Goal: Task Accomplishment & Management: Manage account settings

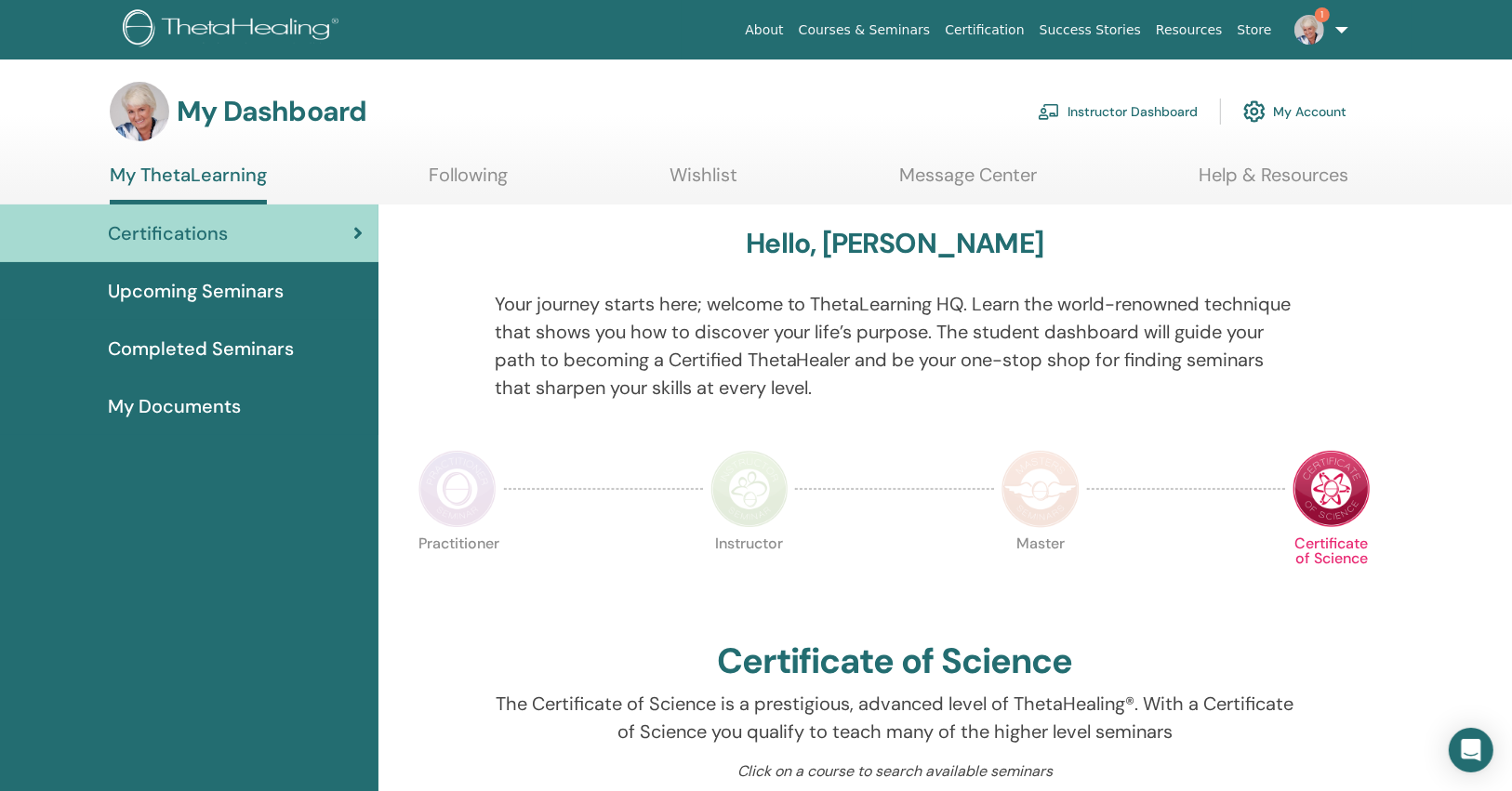
click at [1121, 107] on link "Instructor Dashboard" at bounding box center [1118, 111] width 160 height 40
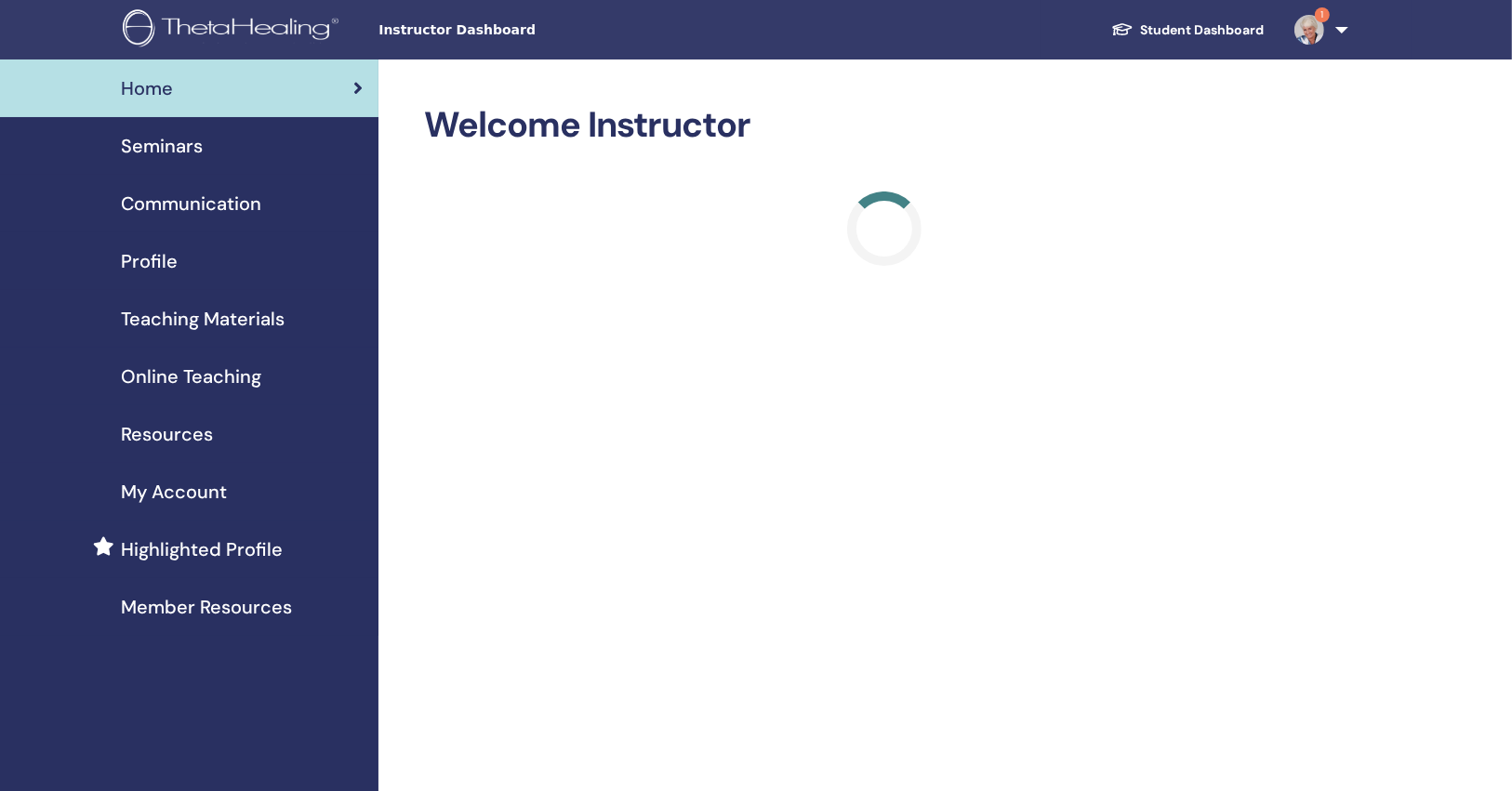
click at [263, 141] on div "Seminars" at bounding box center [189, 146] width 349 height 28
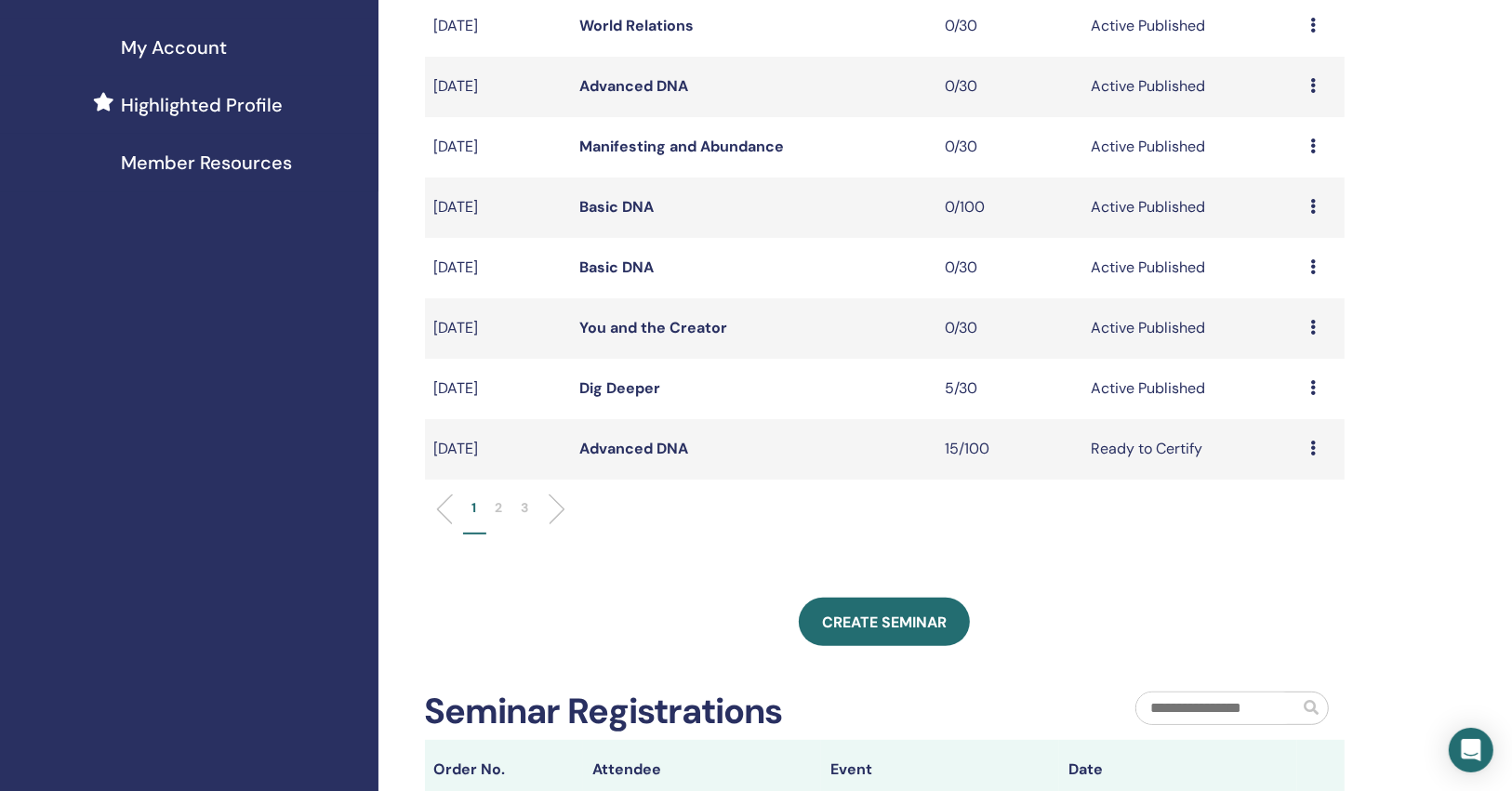
scroll to position [446, 0]
click at [676, 327] on link "You and the Creator" at bounding box center [655, 326] width 148 height 20
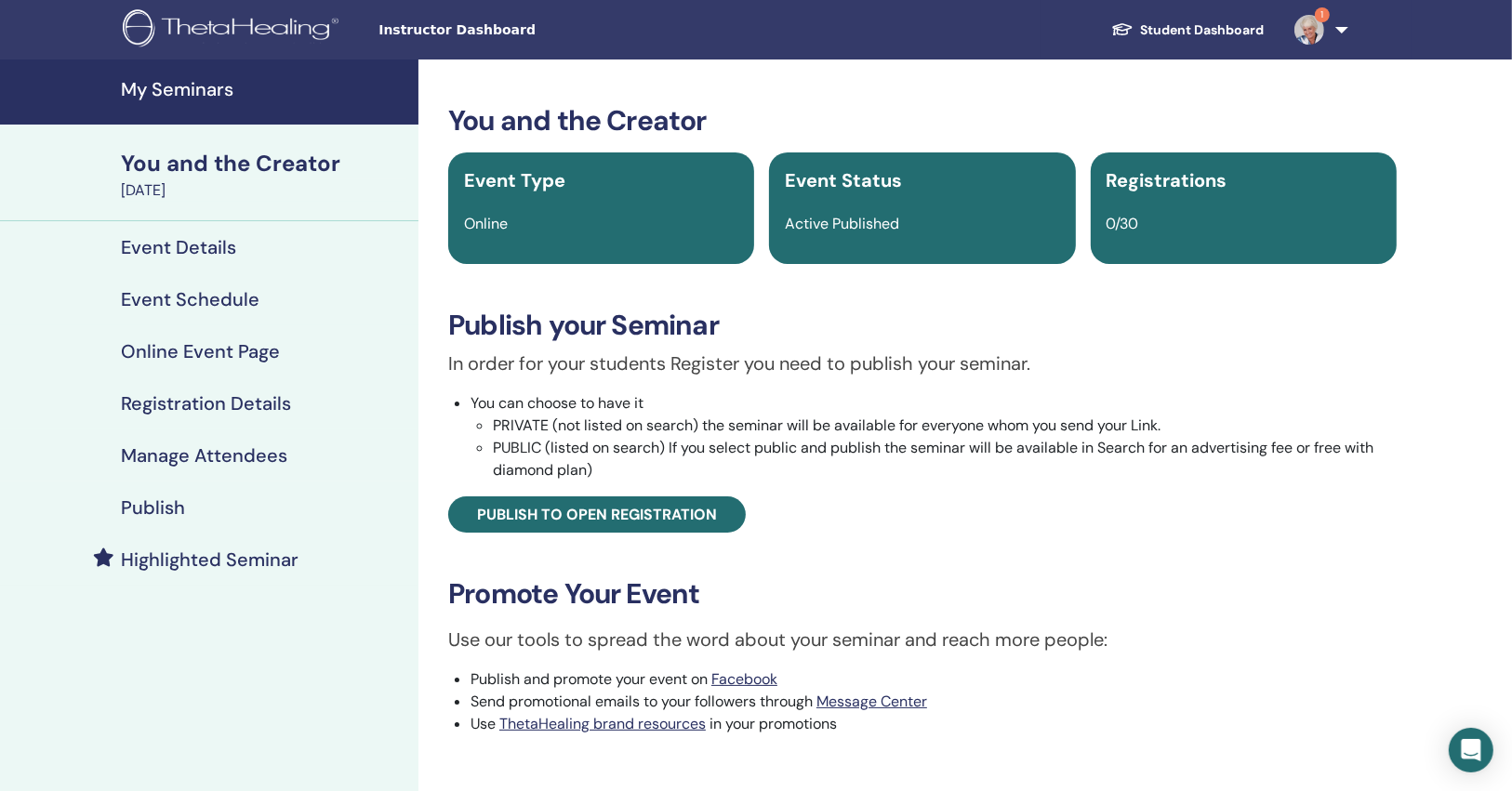
click at [208, 492] on link "Publish" at bounding box center [209, 508] width 419 height 52
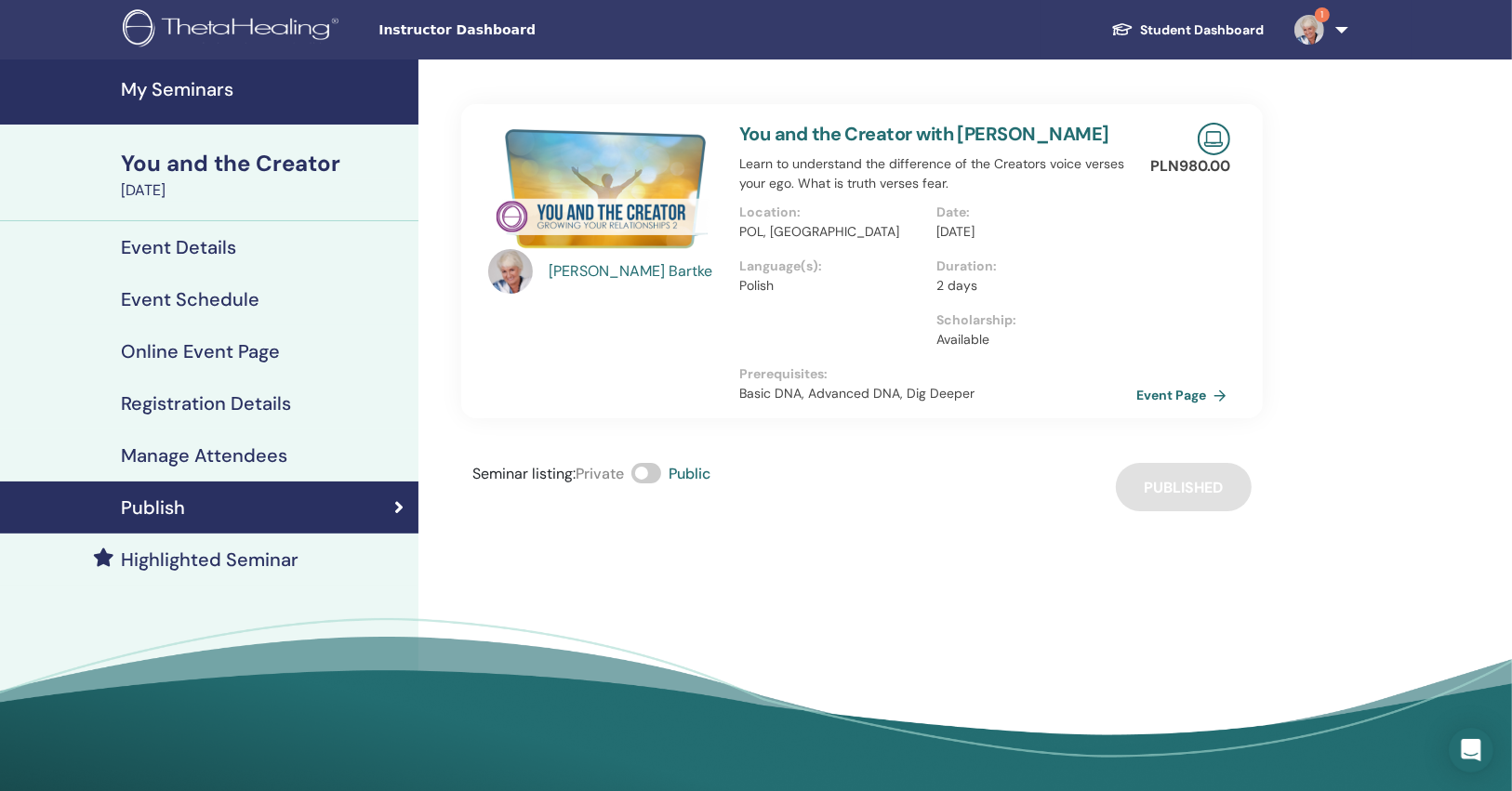
click at [1176, 406] on link "Event Page" at bounding box center [1185, 395] width 98 height 28
click at [1179, 396] on link "Event Page" at bounding box center [1185, 395] width 98 height 28
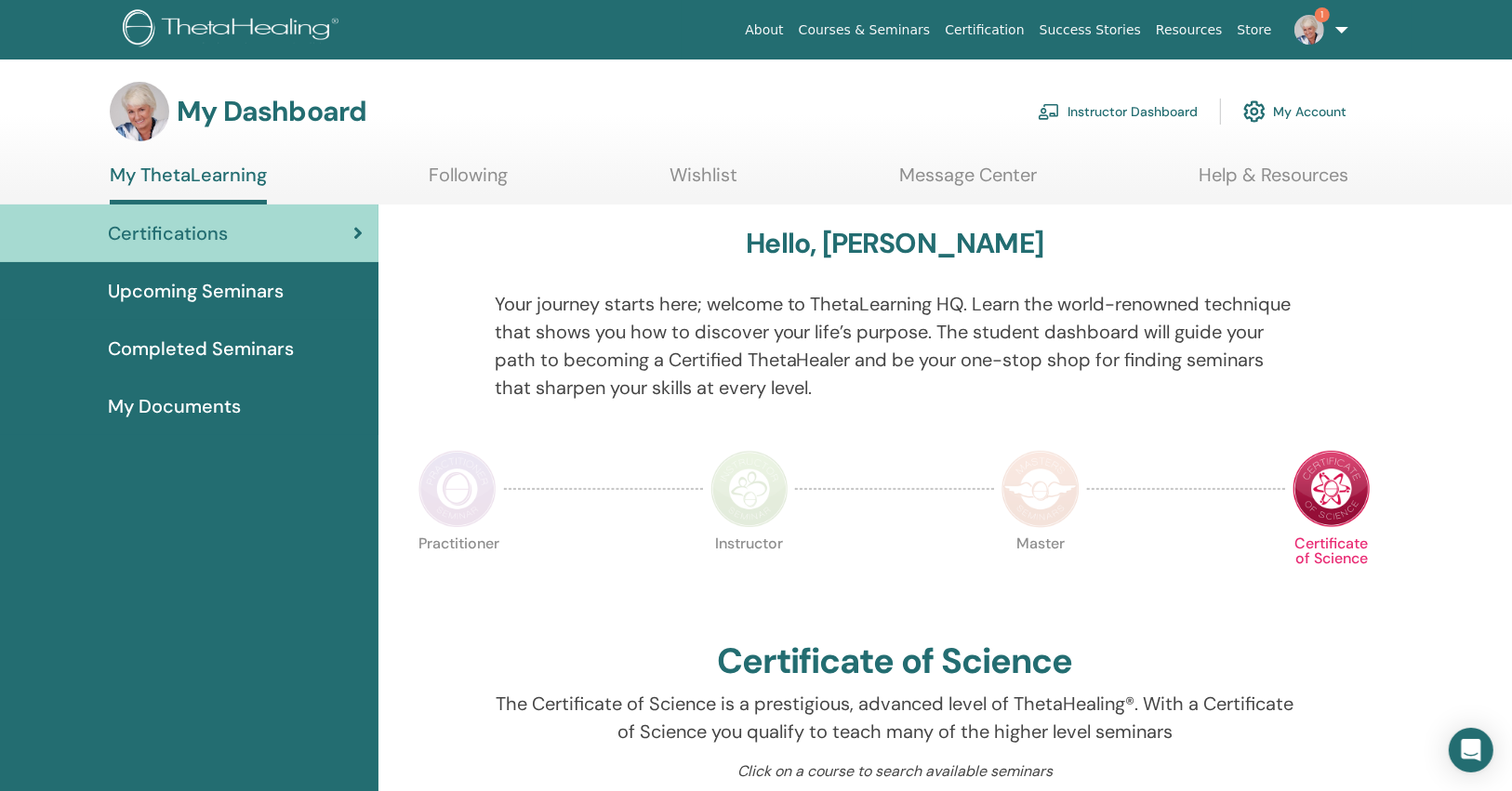
click at [1107, 124] on link "Instructor Dashboard" at bounding box center [1118, 111] width 160 height 40
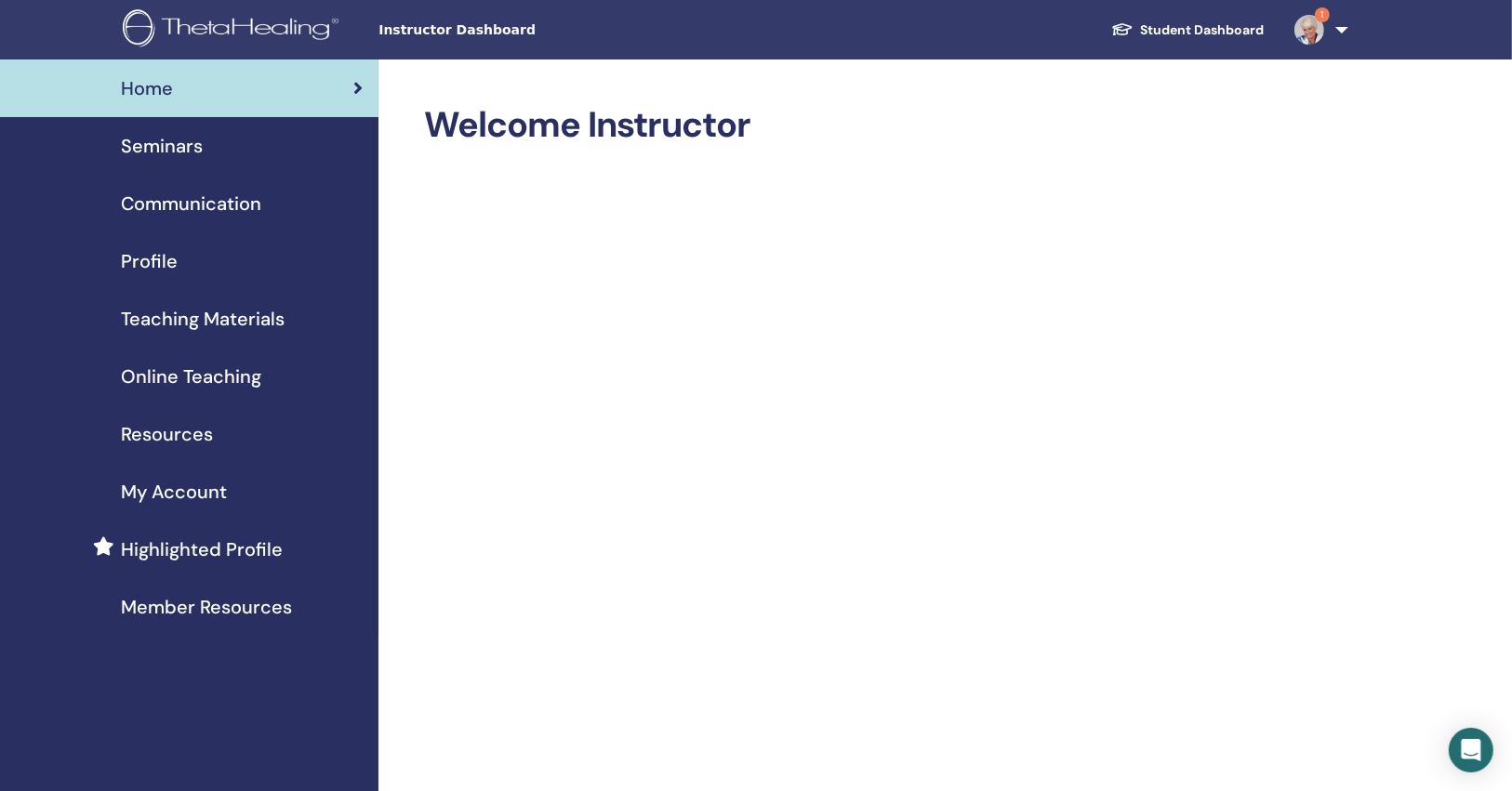
click at [261, 140] on div "Seminars" at bounding box center [189, 146] width 349 height 28
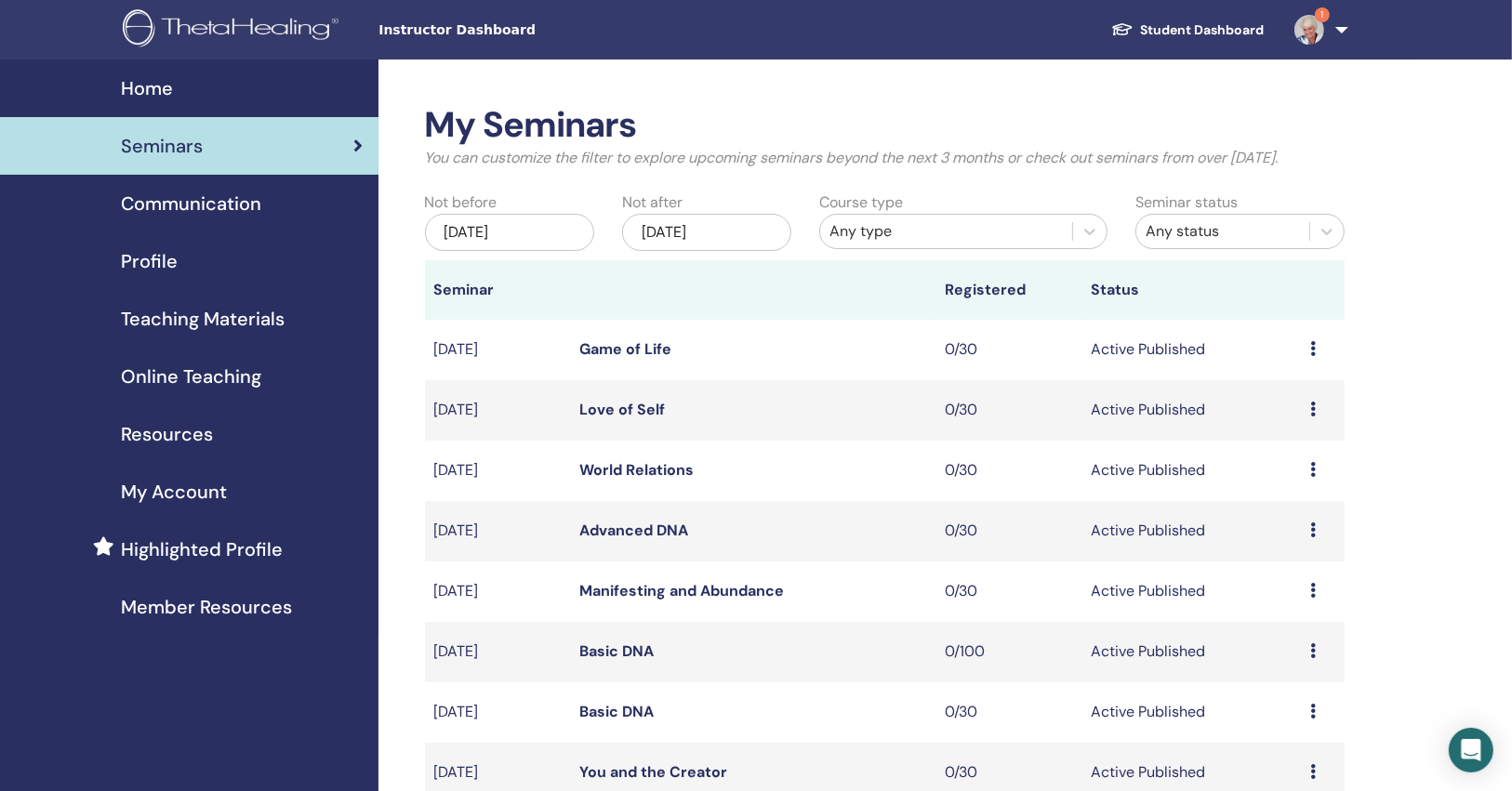
click at [918, 249] on div "Course type Any type" at bounding box center [963, 226] width 316 height 69
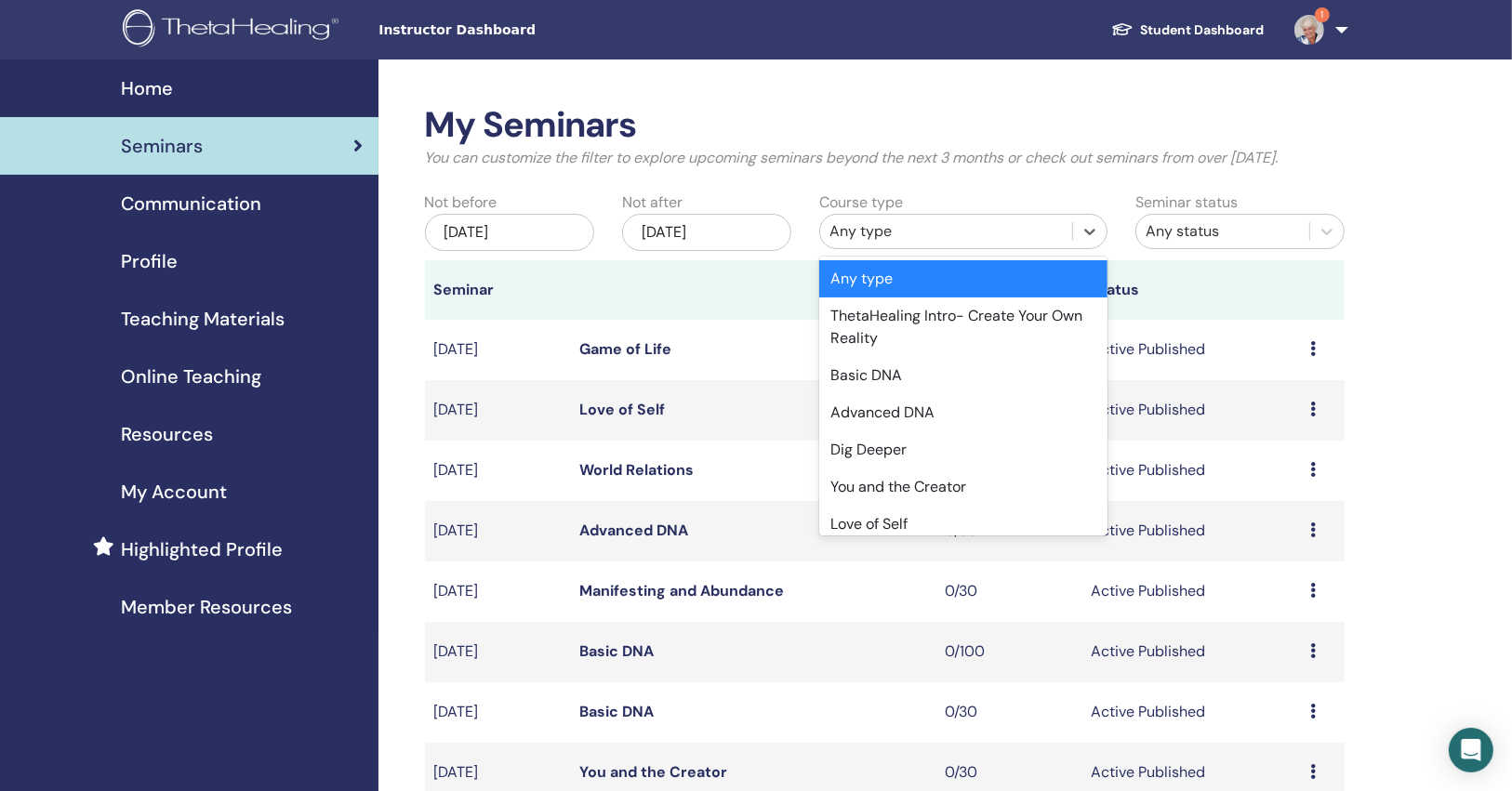
click at [930, 228] on div "Any type" at bounding box center [946, 231] width 233 height 23
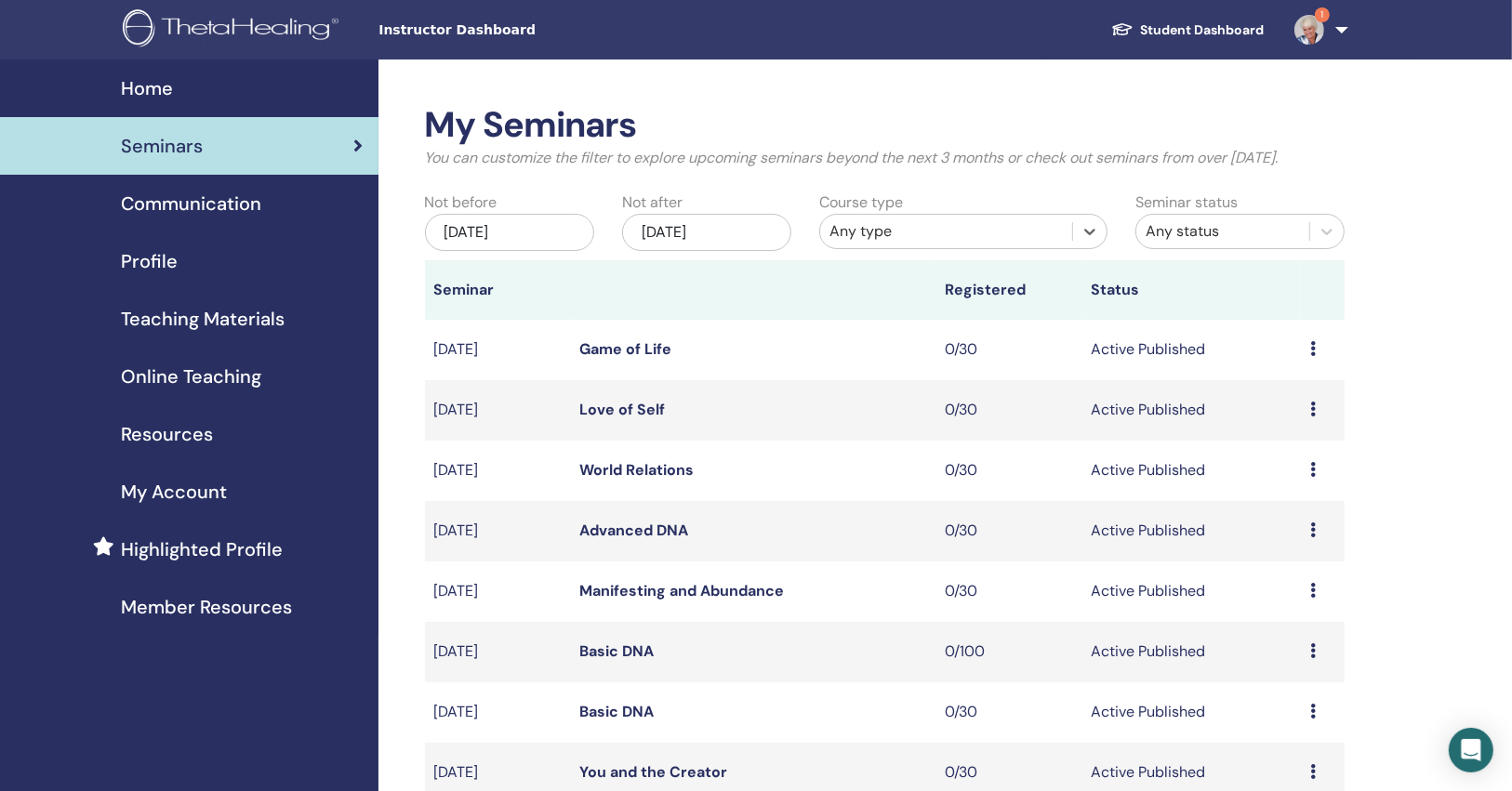
click at [930, 228] on div "Any type" at bounding box center [946, 231] width 233 height 23
click at [518, 218] on div "Jun/20, 2025" at bounding box center [509, 233] width 169 height 38
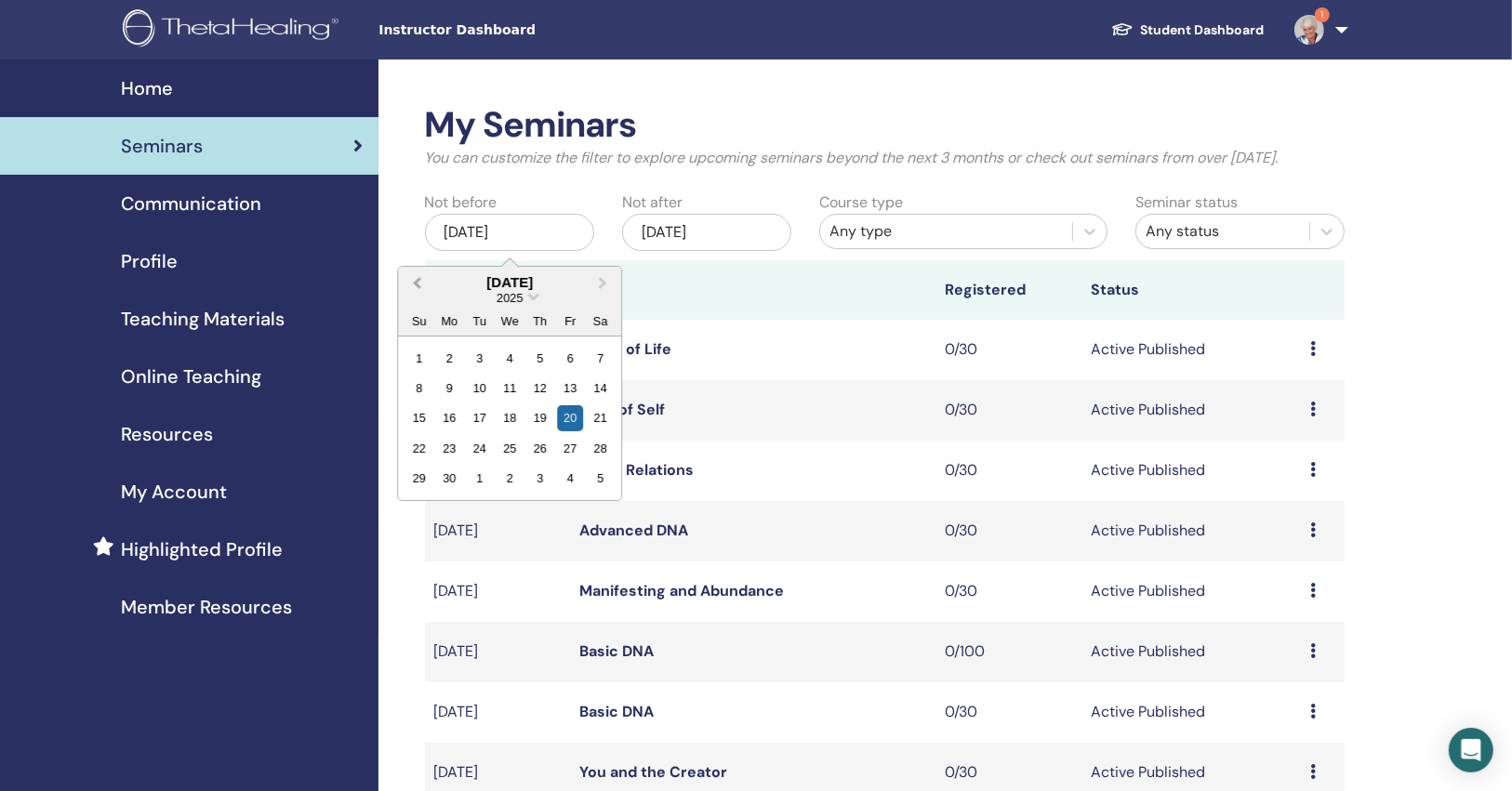
click at [418, 289] on button "Previous Month" at bounding box center [415, 283] width 30 height 30
click at [442, 418] on div "14" at bounding box center [448, 418] width 25 height 25
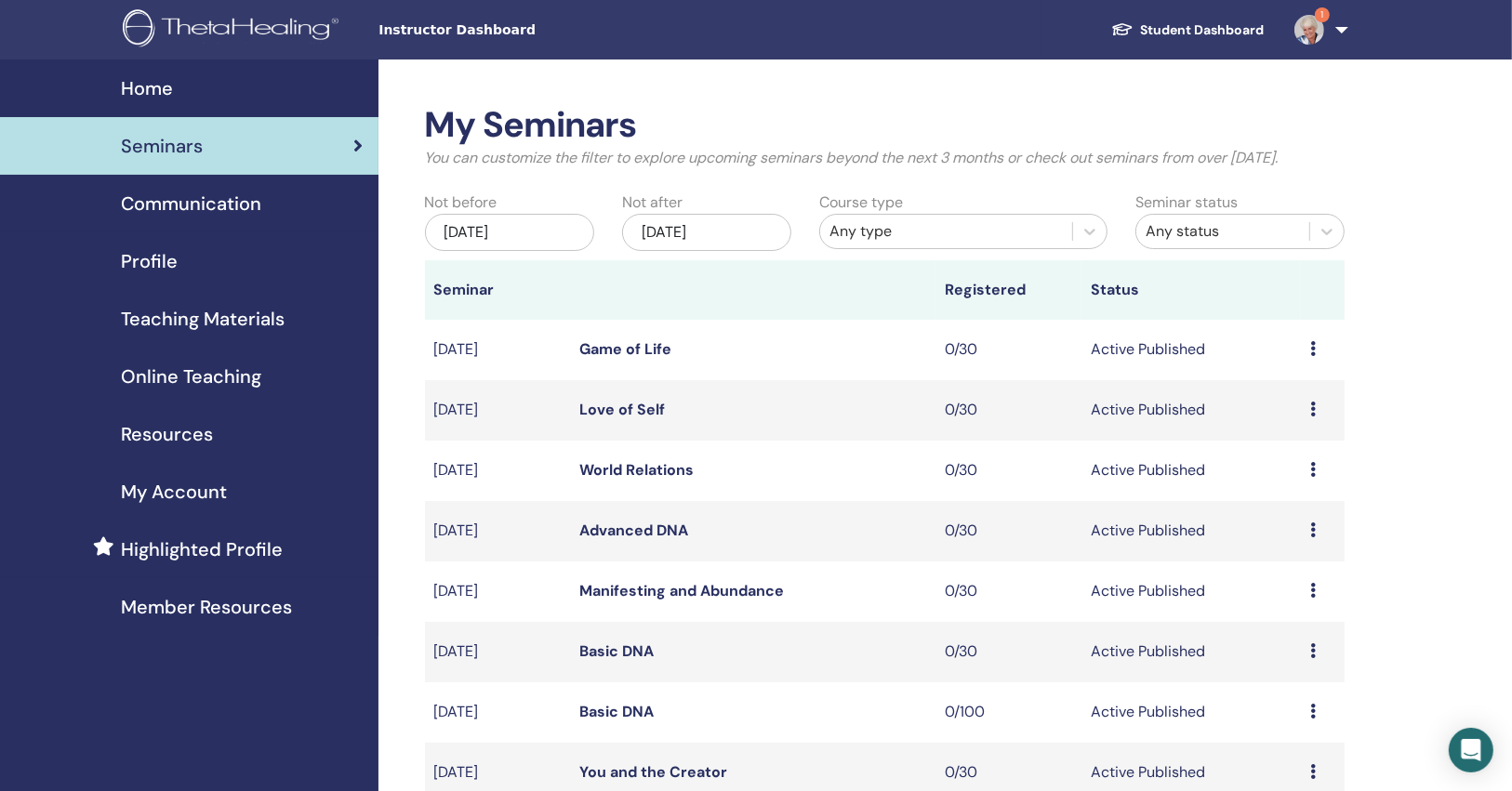
click at [896, 246] on div "Any type" at bounding box center [945, 231] width 252 height 30
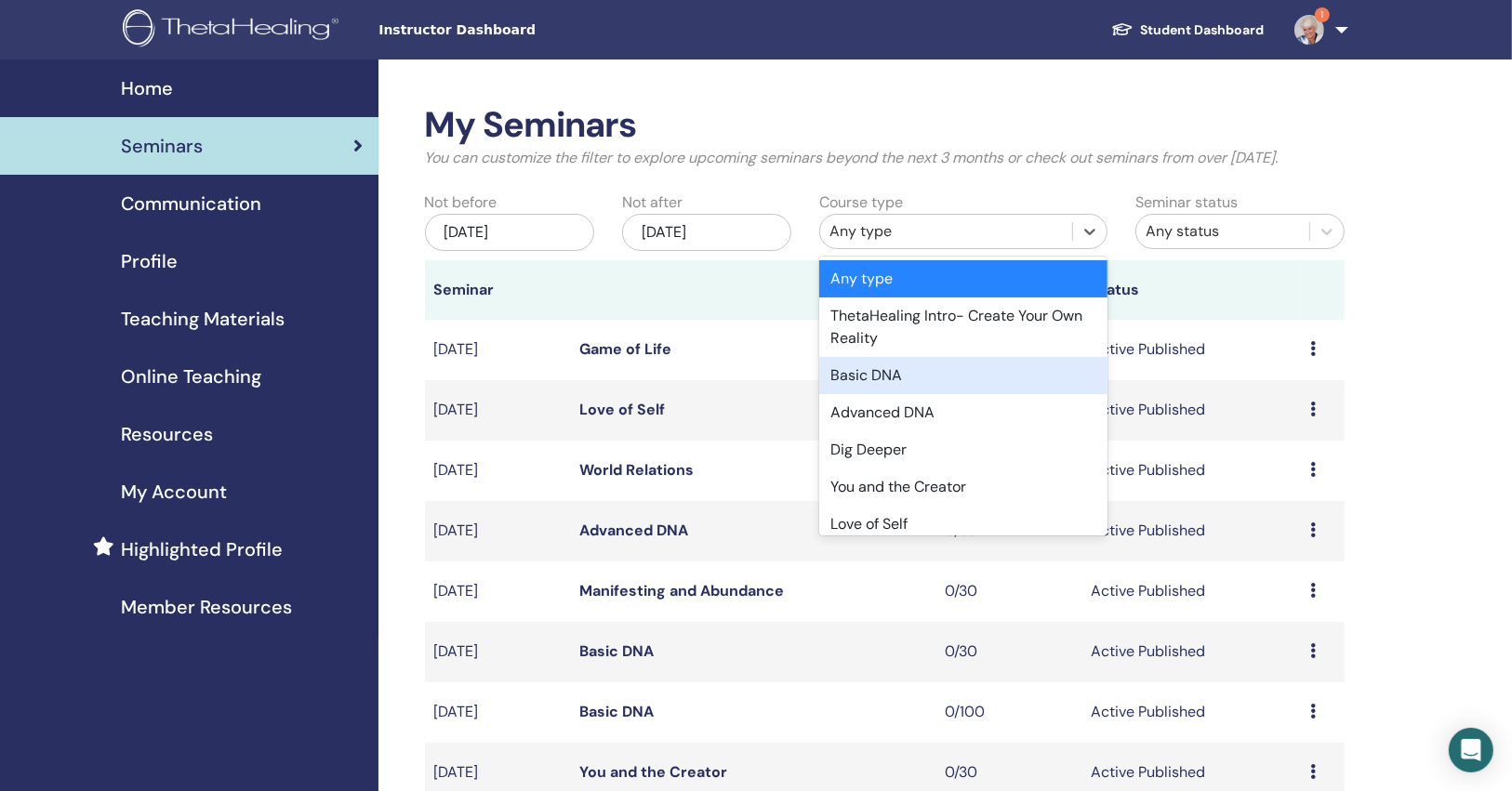
click at [914, 369] on div "Basic DNA" at bounding box center [964, 376] width 288 height 38
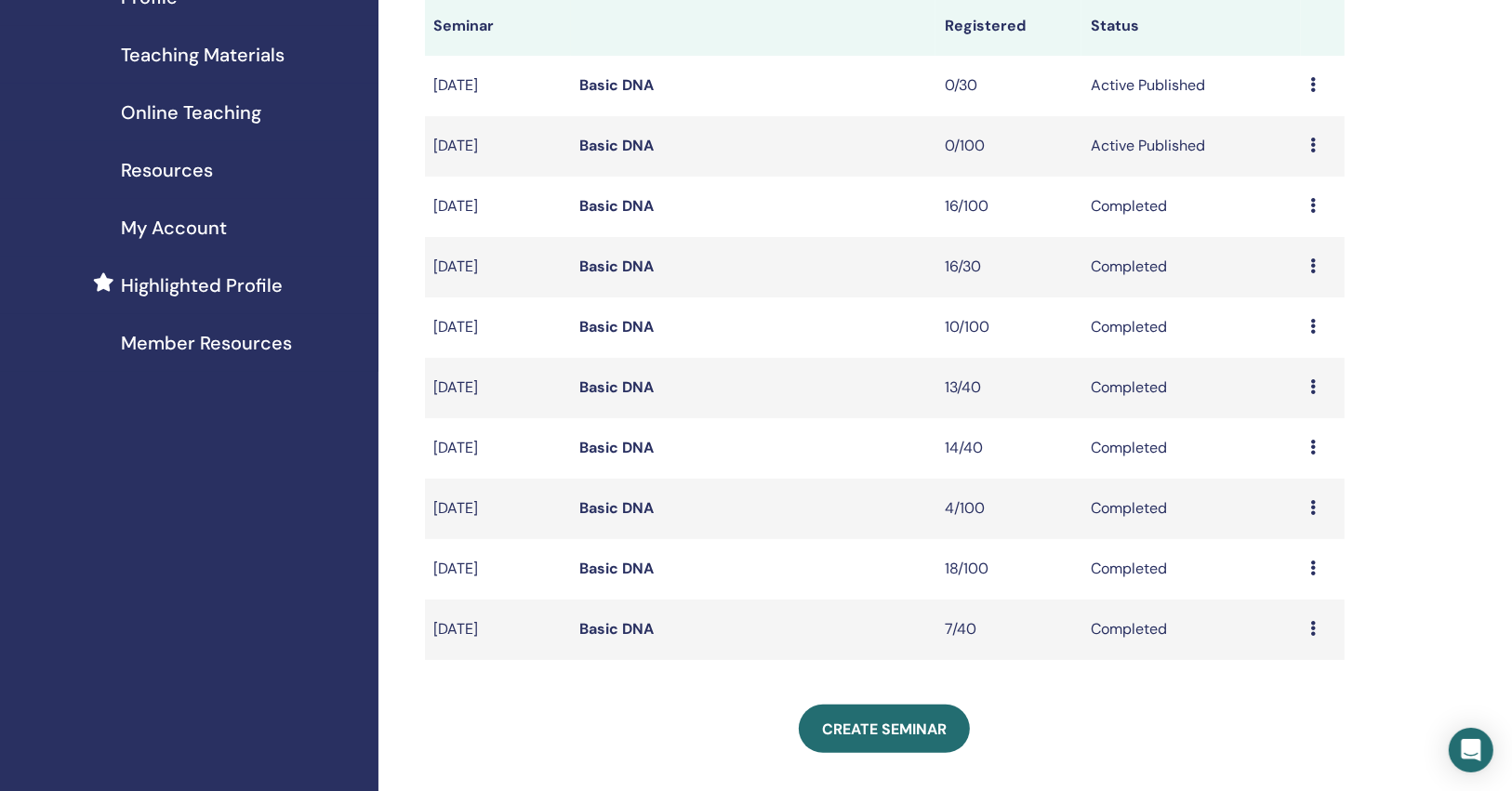
scroll to position [297, 0]
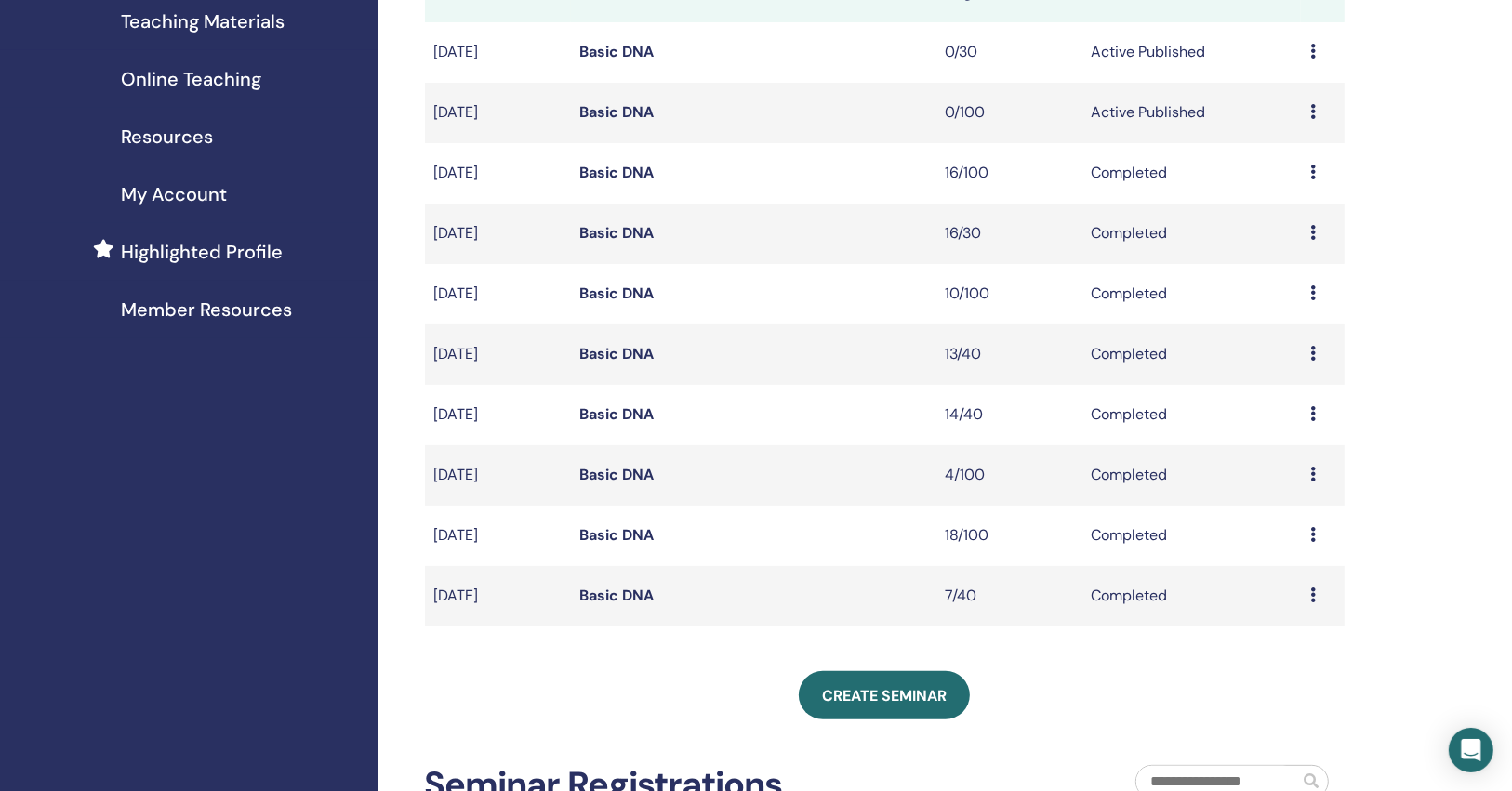
click at [621, 596] on link "Basic DNA" at bounding box center [617, 595] width 74 height 20
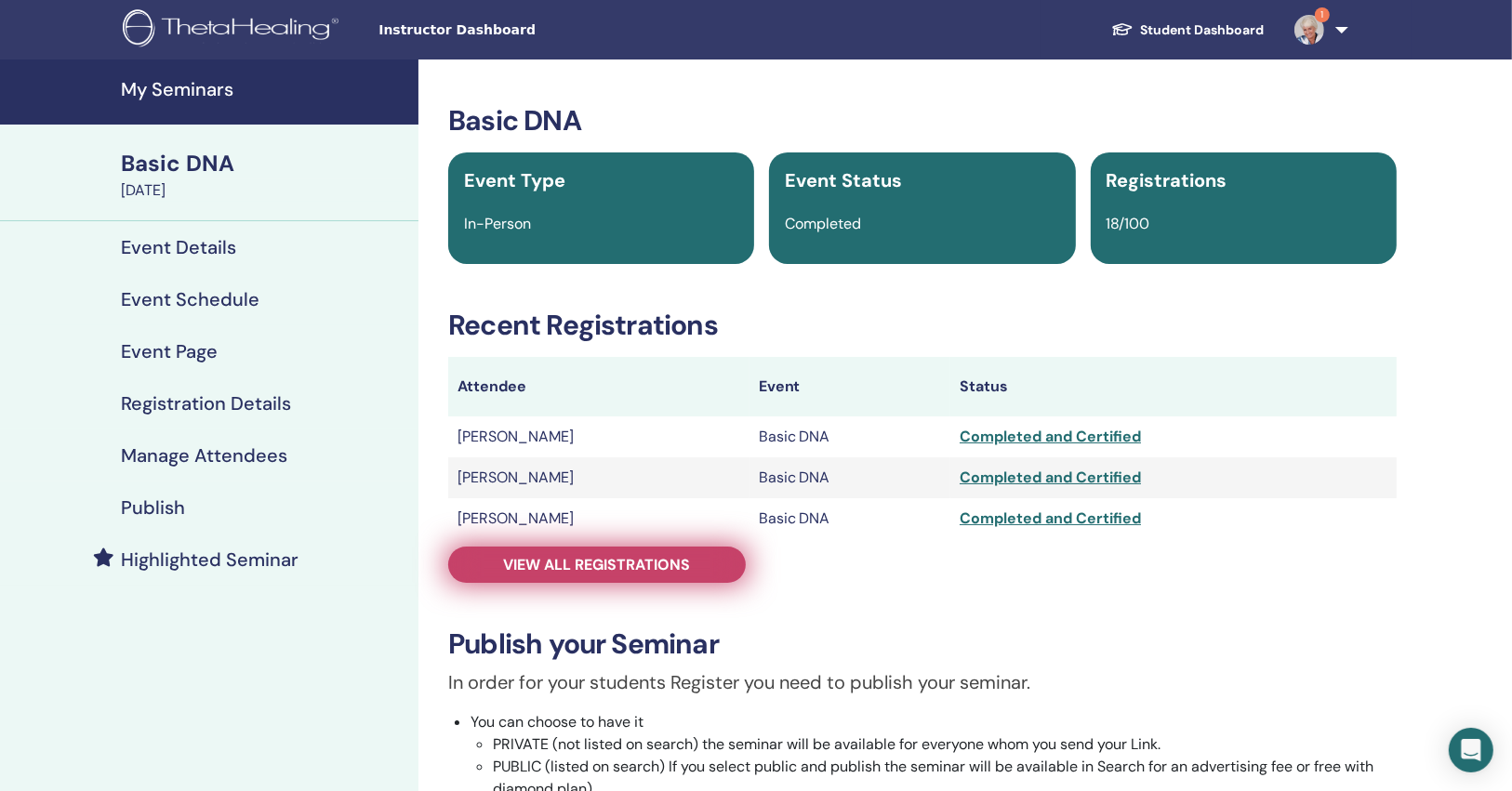
click at [619, 564] on span "View all registrations" at bounding box center [597, 565] width 187 height 20
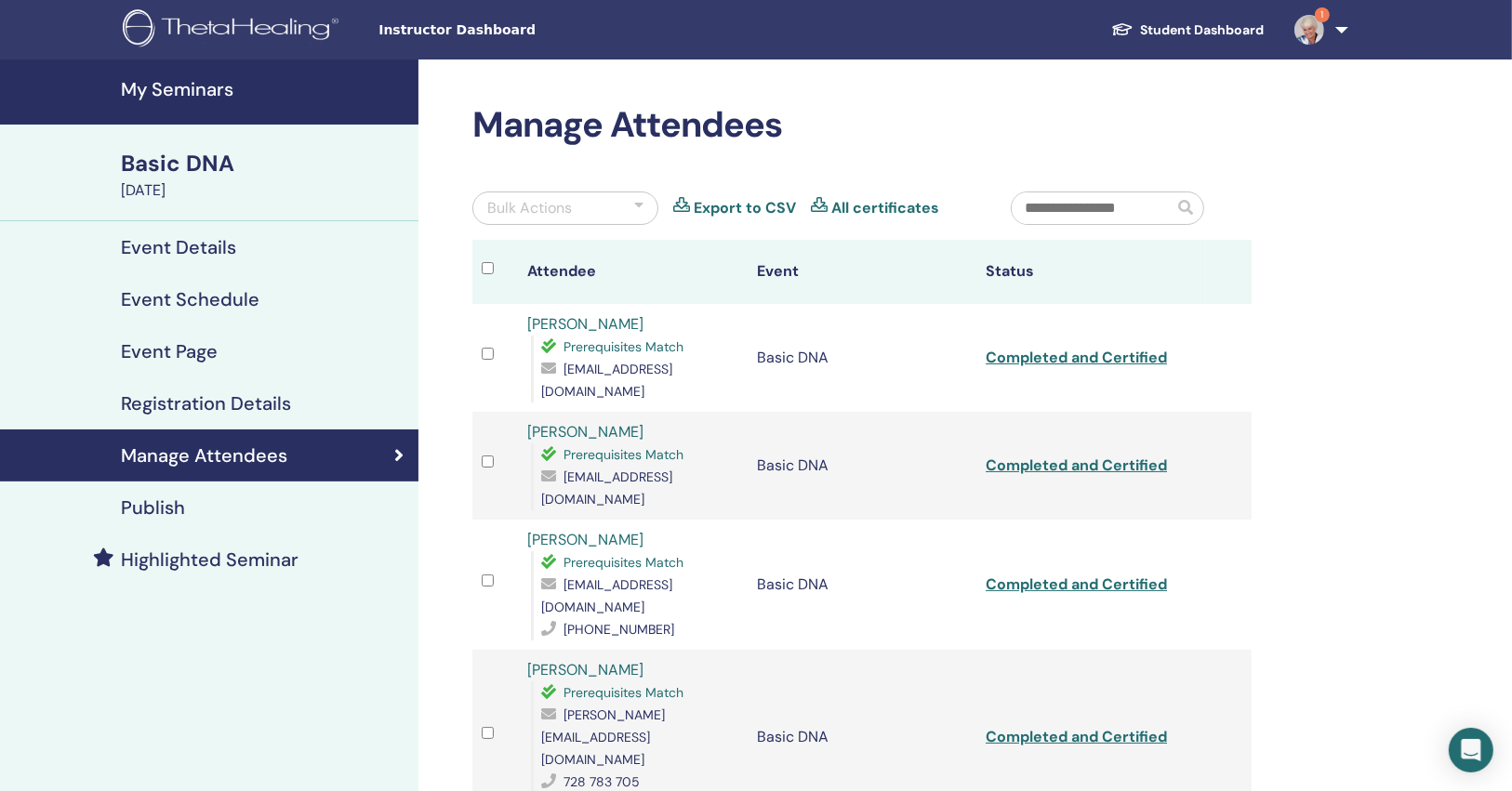
scroll to position [1943, 0]
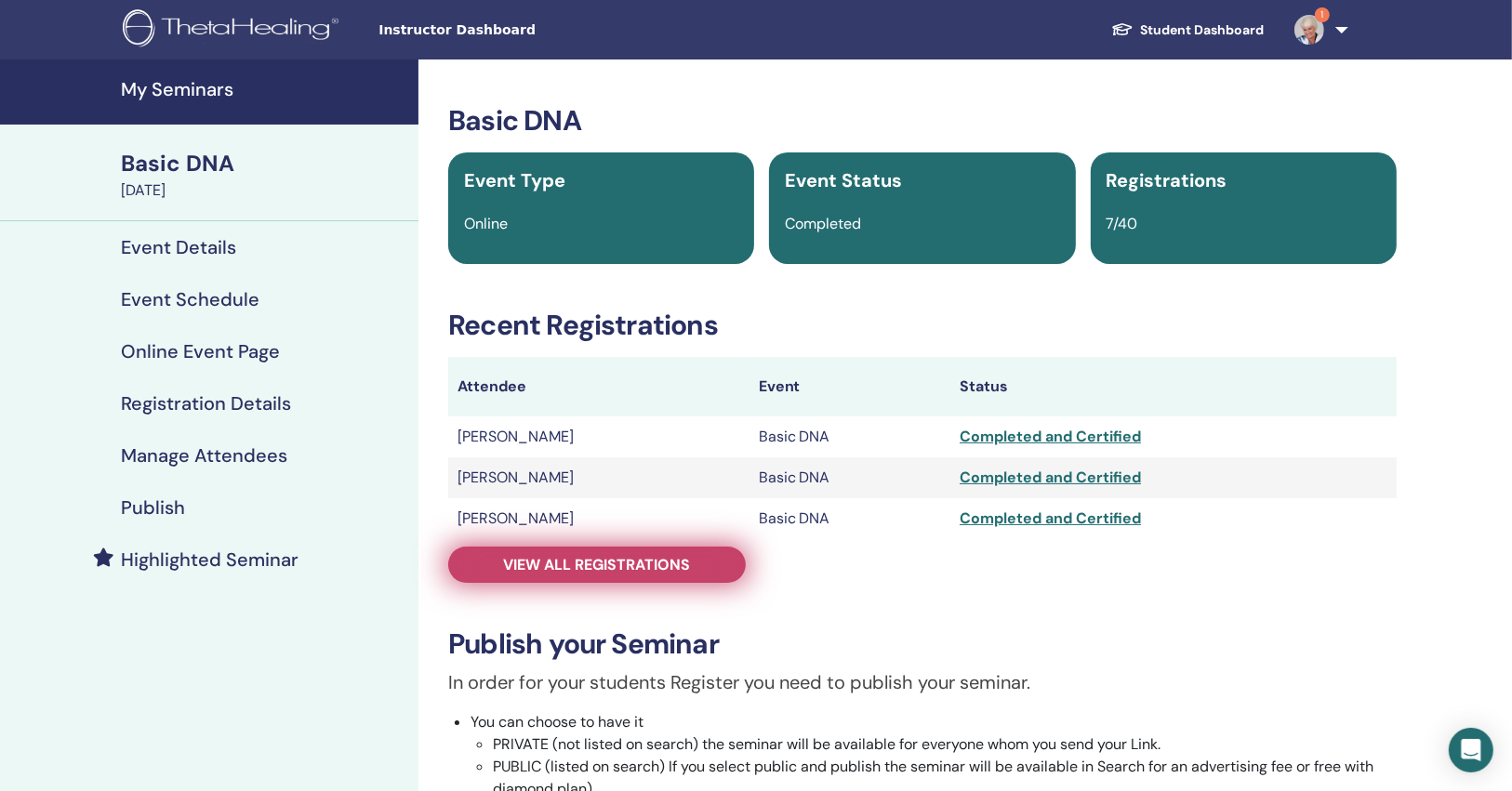
click at [604, 562] on span "View all registrations" at bounding box center [597, 565] width 187 height 20
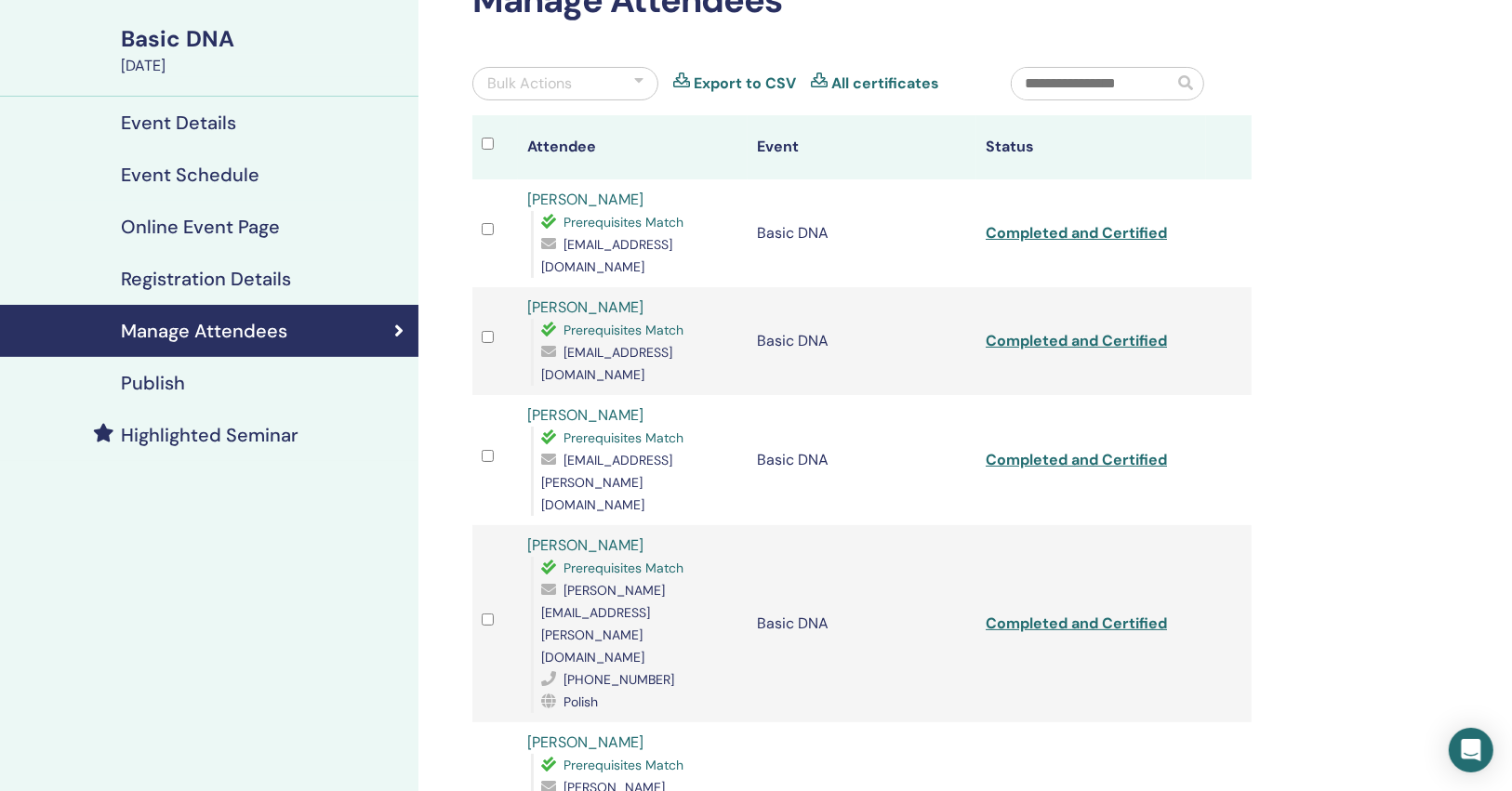
scroll to position [595, 0]
